Goal: Information Seeking & Learning: Find specific fact

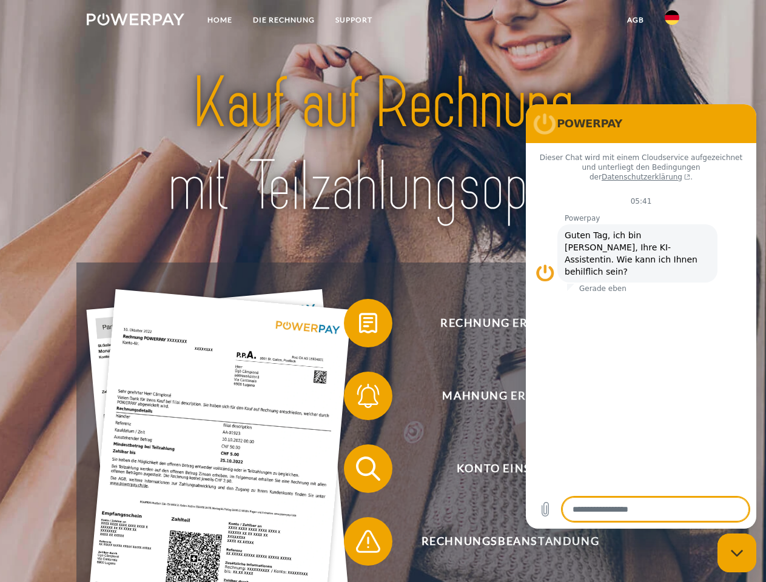
click at [135, 21] on img at bounding box center [136, 19] width 98 height 12
click at [672, 21] on img at bounding box center [672, 17] width 15 height 15
click at [635, 20] on link "agb" at bounding box center [636, 20] width 38 height 22
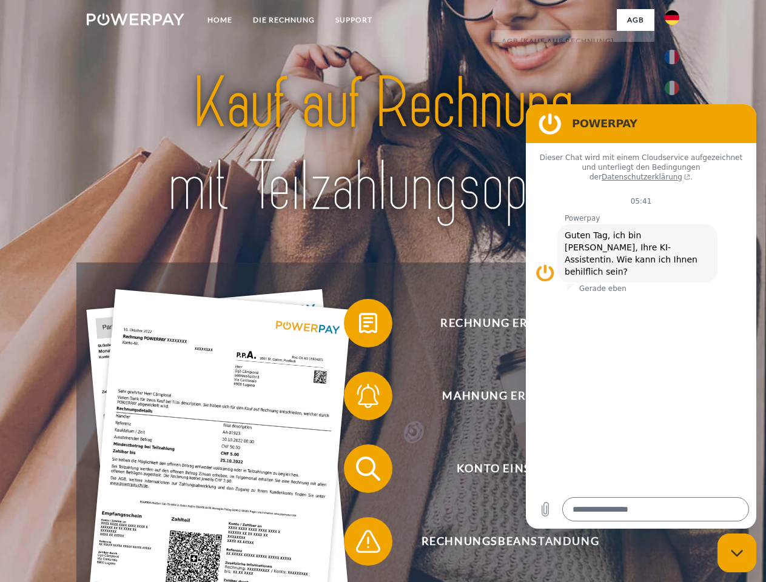
click at [359, 326] on span at bounding box center [350, 323] width 61 height 61
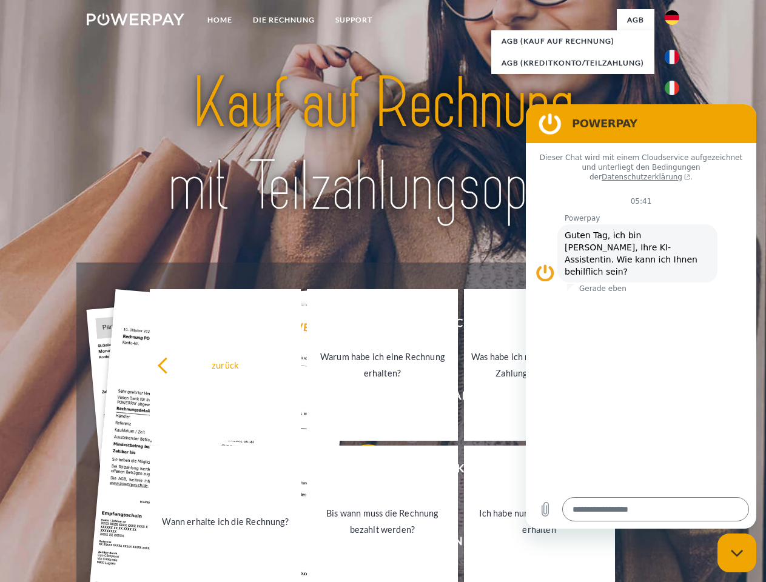
click at [359, 399] on div "Rechnung erhalten? Mahnung erhalten? Konto einsehen" at bounding box center [382, 505] width 613 height 485
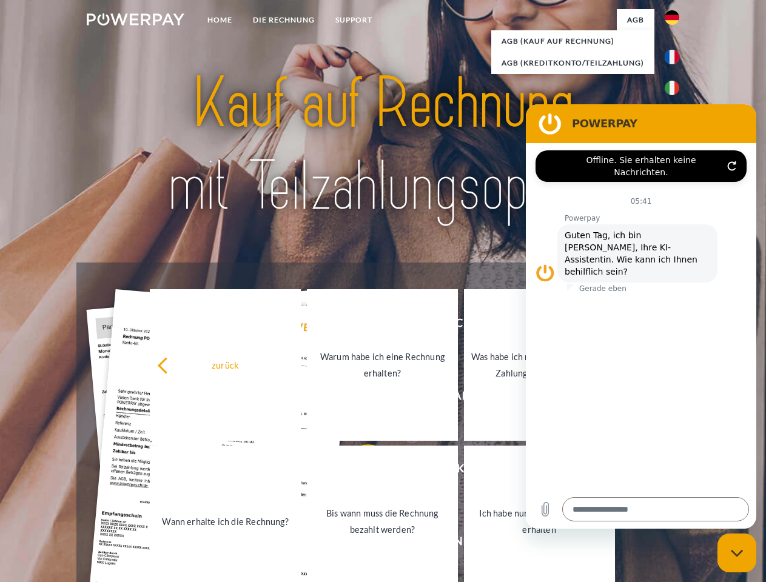
click at [359, 471] on link "Bis wann muss die Rechnung bezahlt werden?" at bounding box center [382, 522] width 151 height 152
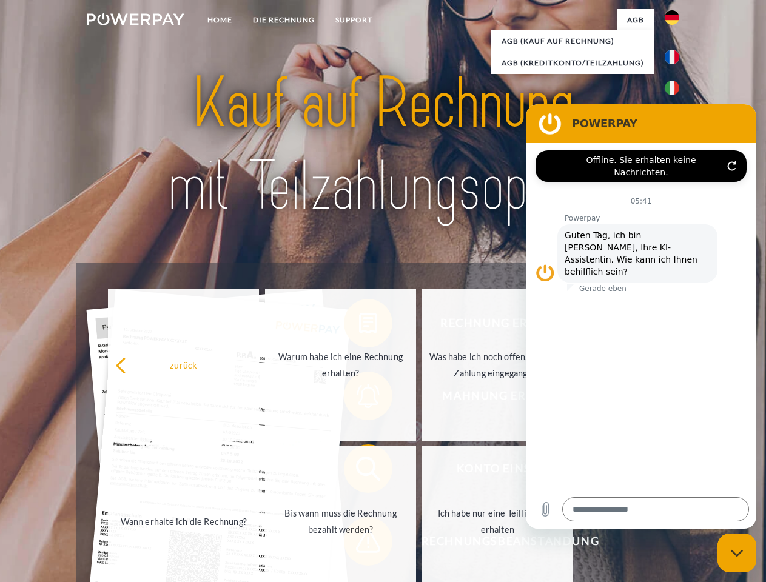
click at [359, 544] on span at bounding box center [350, 541] width 61 height 61
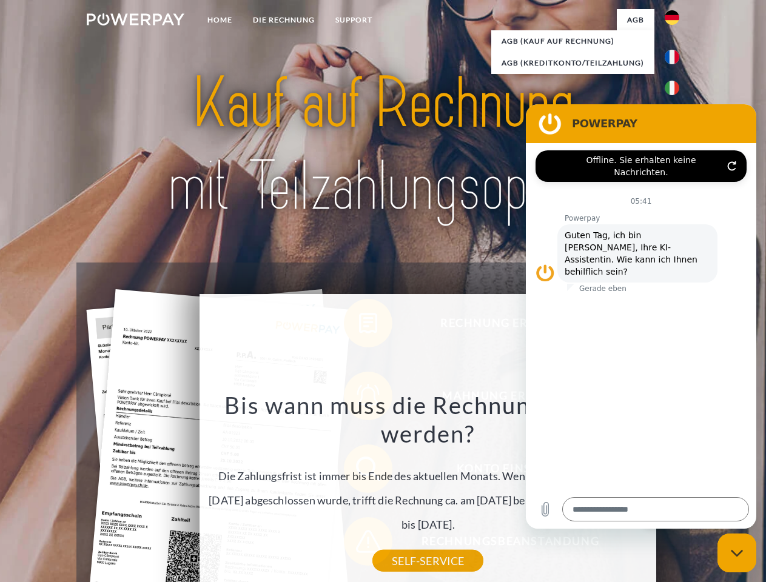
click at [737, 553] on icon "Messaging-Fenster schließen" at bounding box center [737, 554] width 13 height 8
type textarea "*"
